Goal: Task Accomplishment & Management: Manage account settings

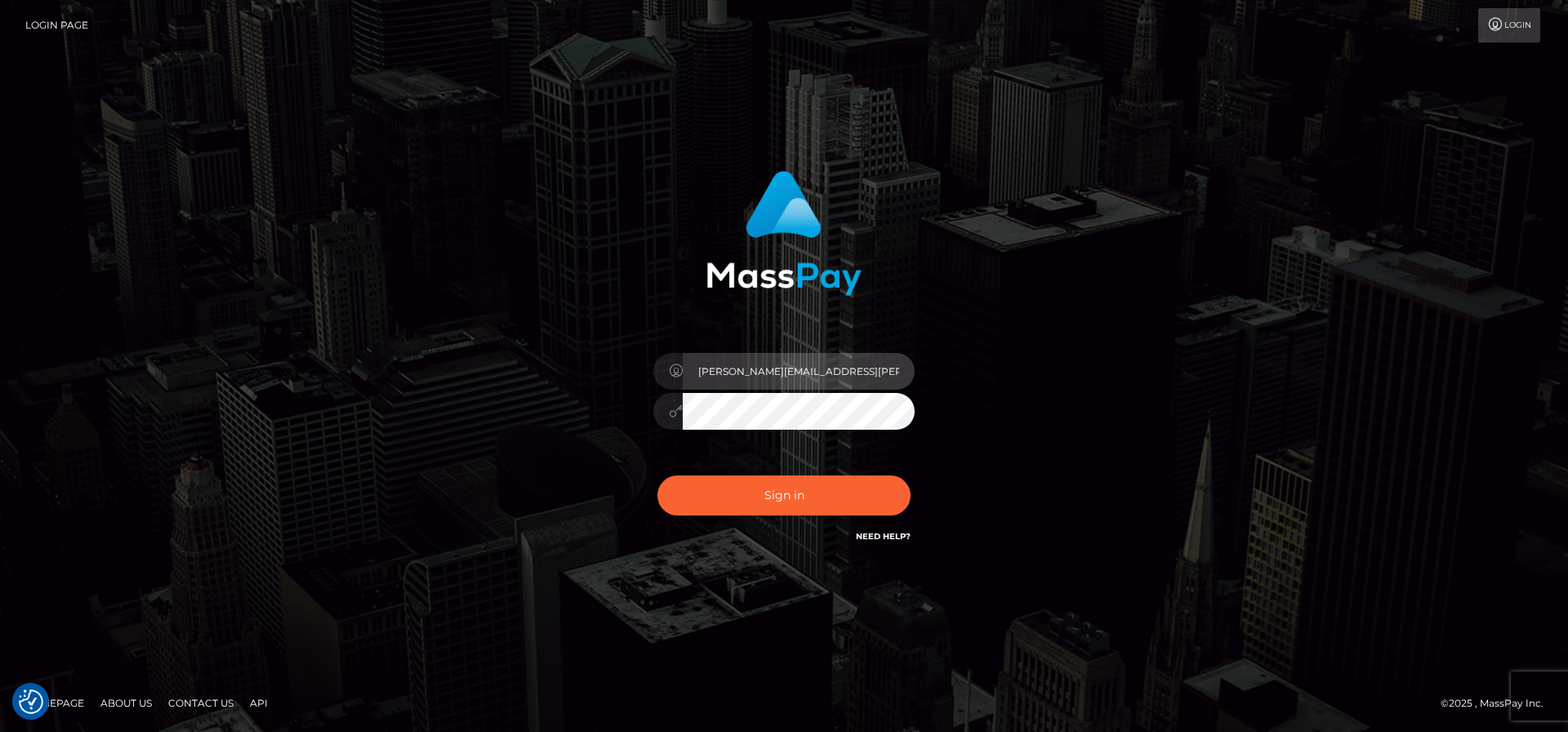
click at [758, 376] on input "[PERSON_NAME][EMAIL_ADDRESS][PERSON_NAME]" at bounding box center [798, 371] width 231 height 37
type input "[PERSON_NAME]"
click at [1275, 357] on div "[PERSON_NAME] Sign in" at bounding box center [784, 366] width 1568 height 661
click at [809, 376] on input "[PERSON_NAME]" at bounding box center [798, 371] width 231 height 37
click at [824, 374] on input "[PERSON_NAME]" at bounding box center [798, 371] width 231 height 37
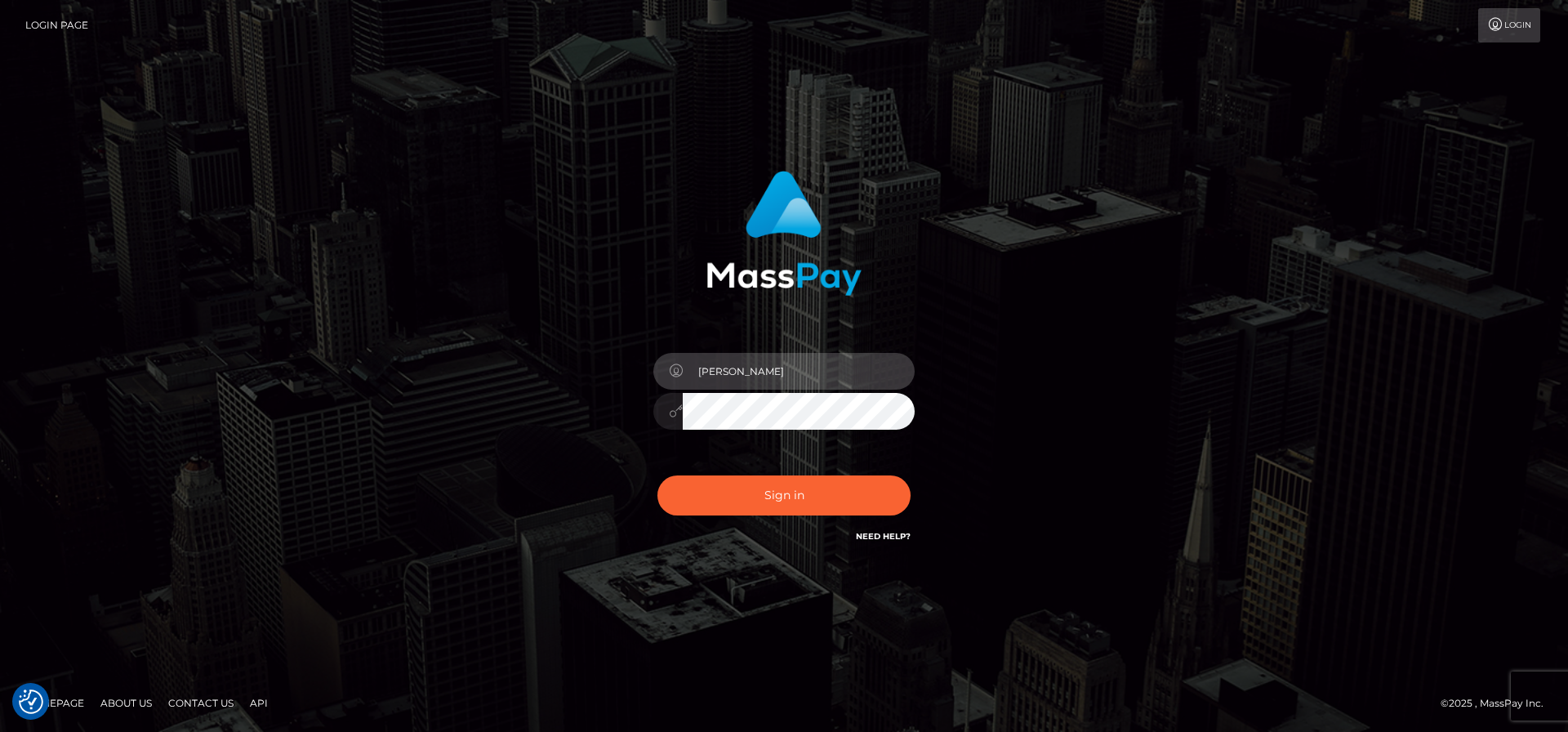
click at [823, 374] on input "[PERSON_NAME]" at bounding box center [798, 371] width 231 height 37
click at [822, 374] on input "[PERSON_NAME]" at bounding box center [798, 371] width 231 height 37
click at [1154, 372] on div "[PERSON_NAME] Sign in" at bounding box center [783, 366] width 931 height 416
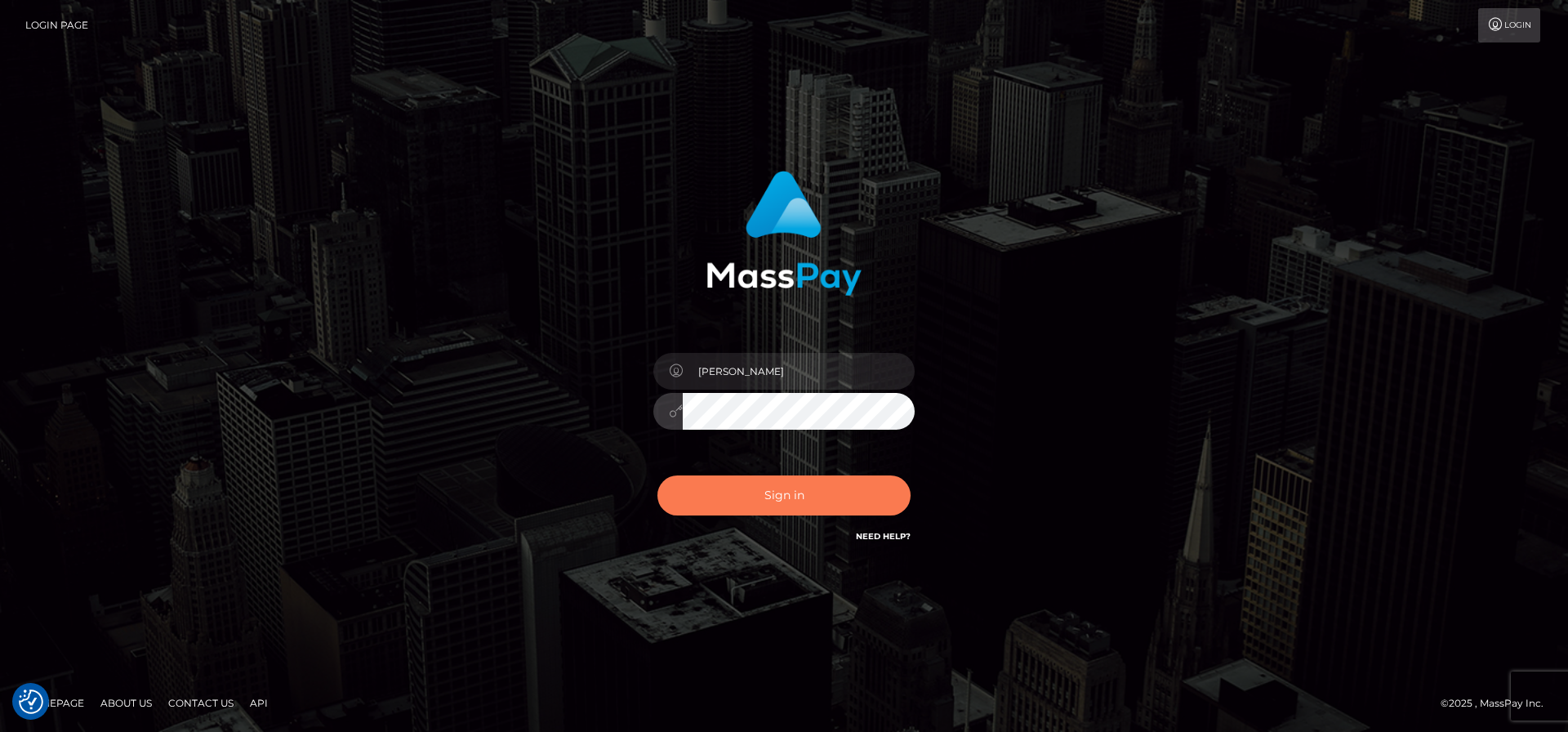
click at [820, 496] on button "Sign in" at bounding box center [784, 496] width 253 height 40
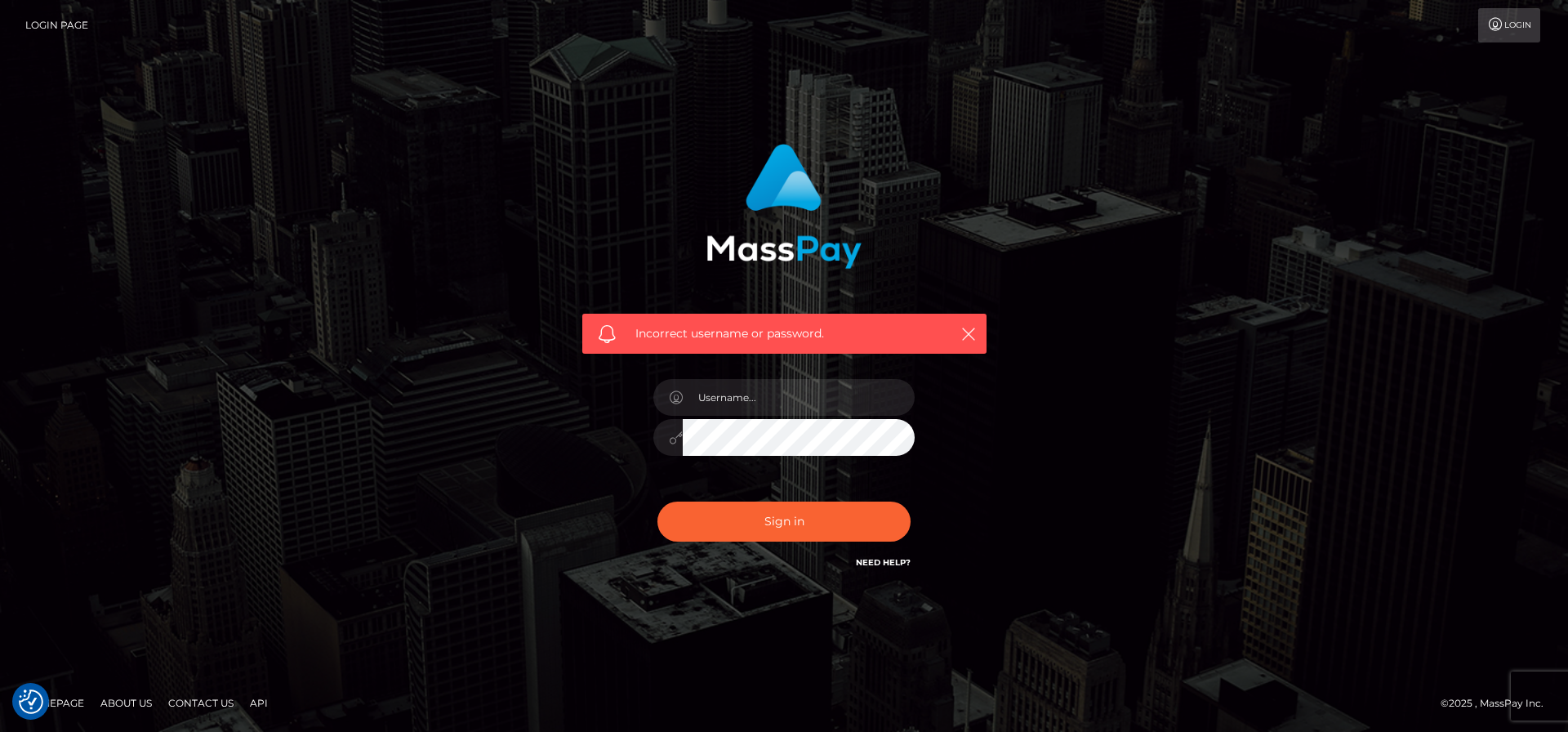
checkbox input "true"
type input "[PERSON_NAME][EMAIL_ADDRESS][PERSON_NAME]"
